Goal: Task Accomplishment & Management: Use online tool/utility

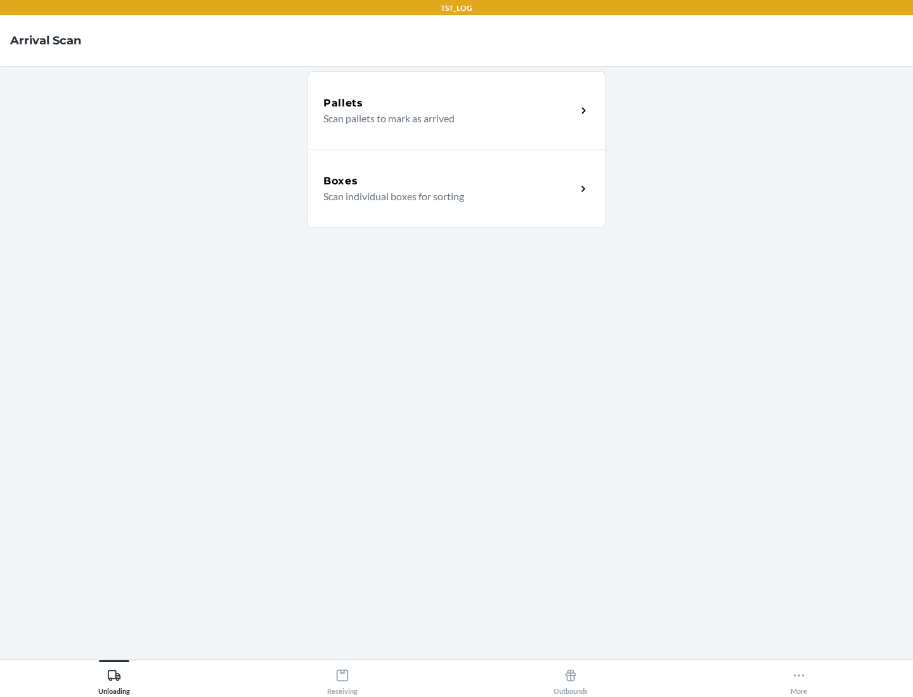
click at [449, 181] on div "Boxes" at bounding box center [449, 181] width 253 height 15
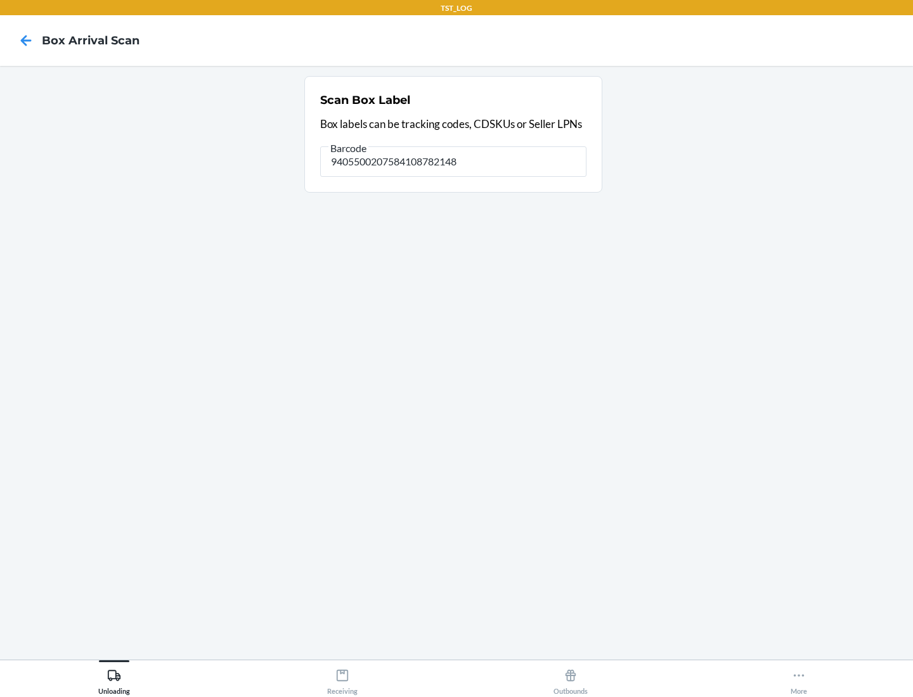
type input "9405500207584108782148"
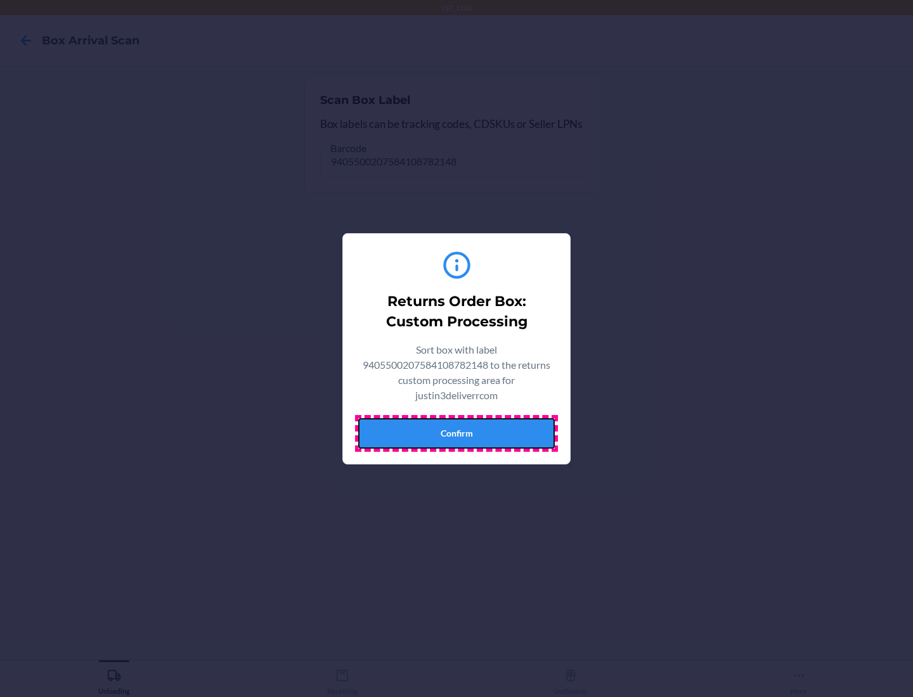
click at [456, 433] on button "Confirm" at bounding box center [456, 433] width 197 height 30
